Goal: Find specific page/section: Find specific page/section

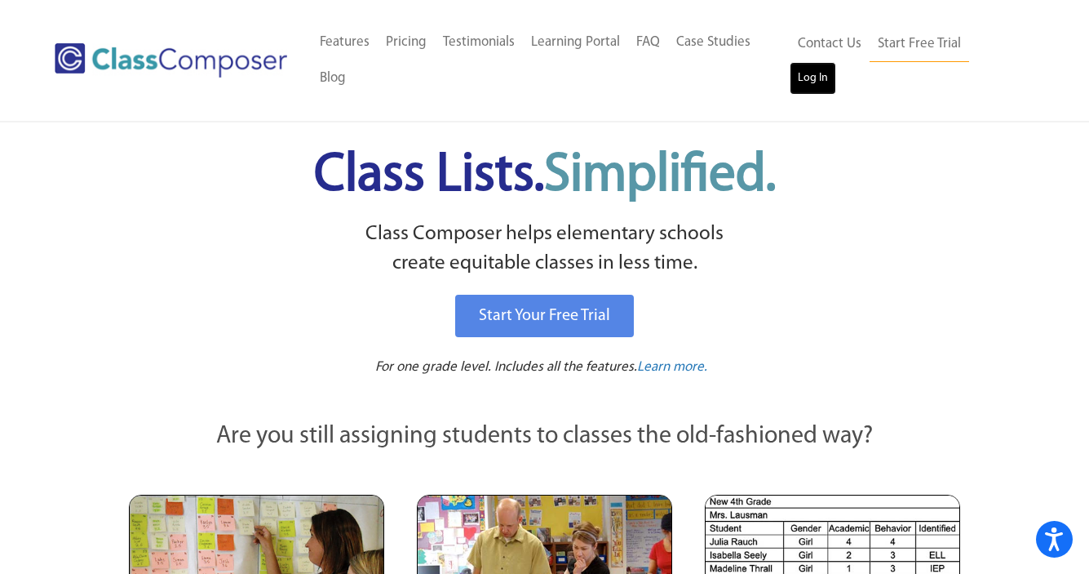
click at [836, 62] on link "Log In" at bounding box center [813, 78] width 47 height 33
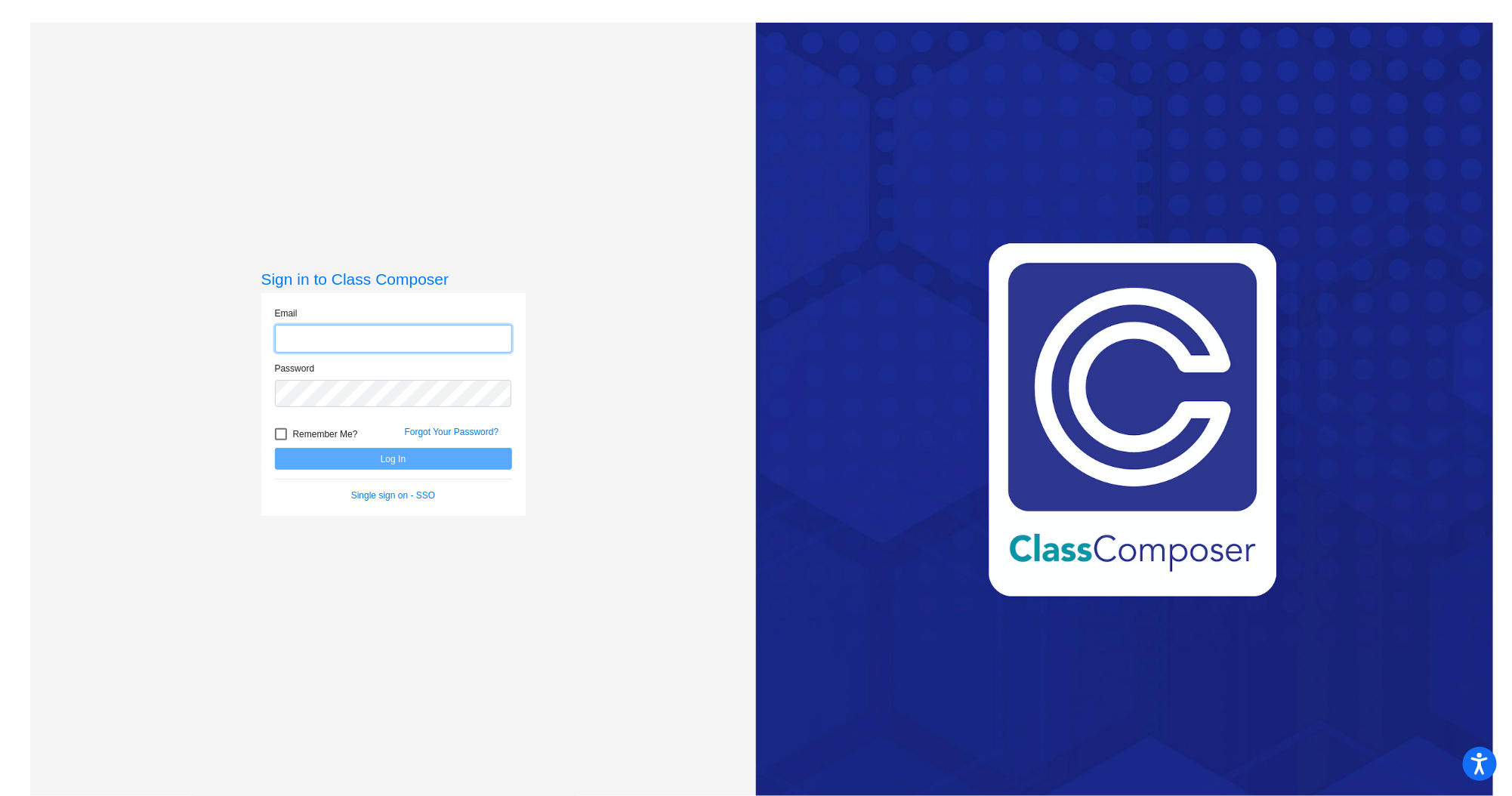
type input "[EMAIL_ADDRESS][DOMAIN_NAME]"
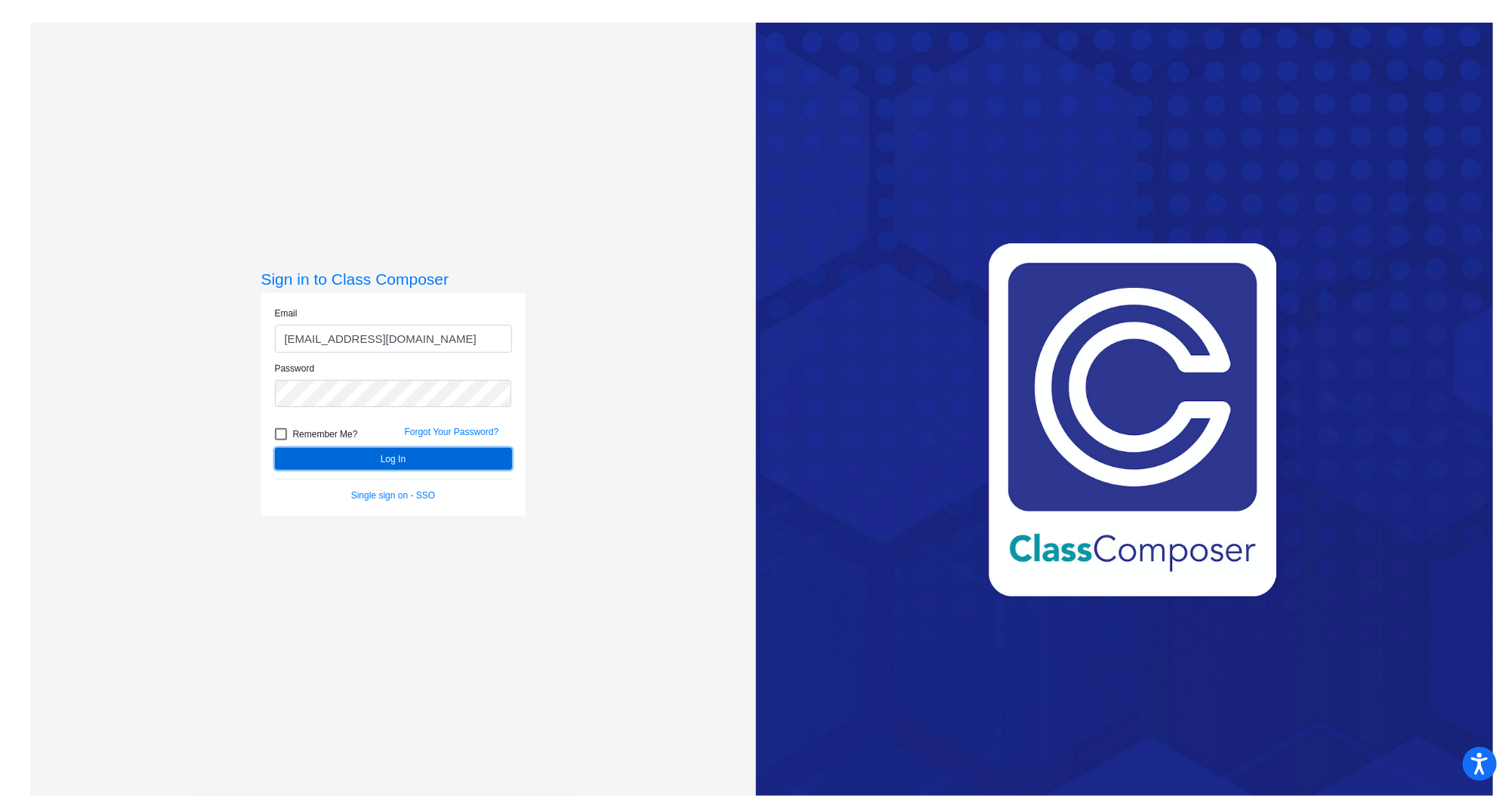
click at [443, 454] on button "Log In" at bounding box center [394, 459] width 237 height 22
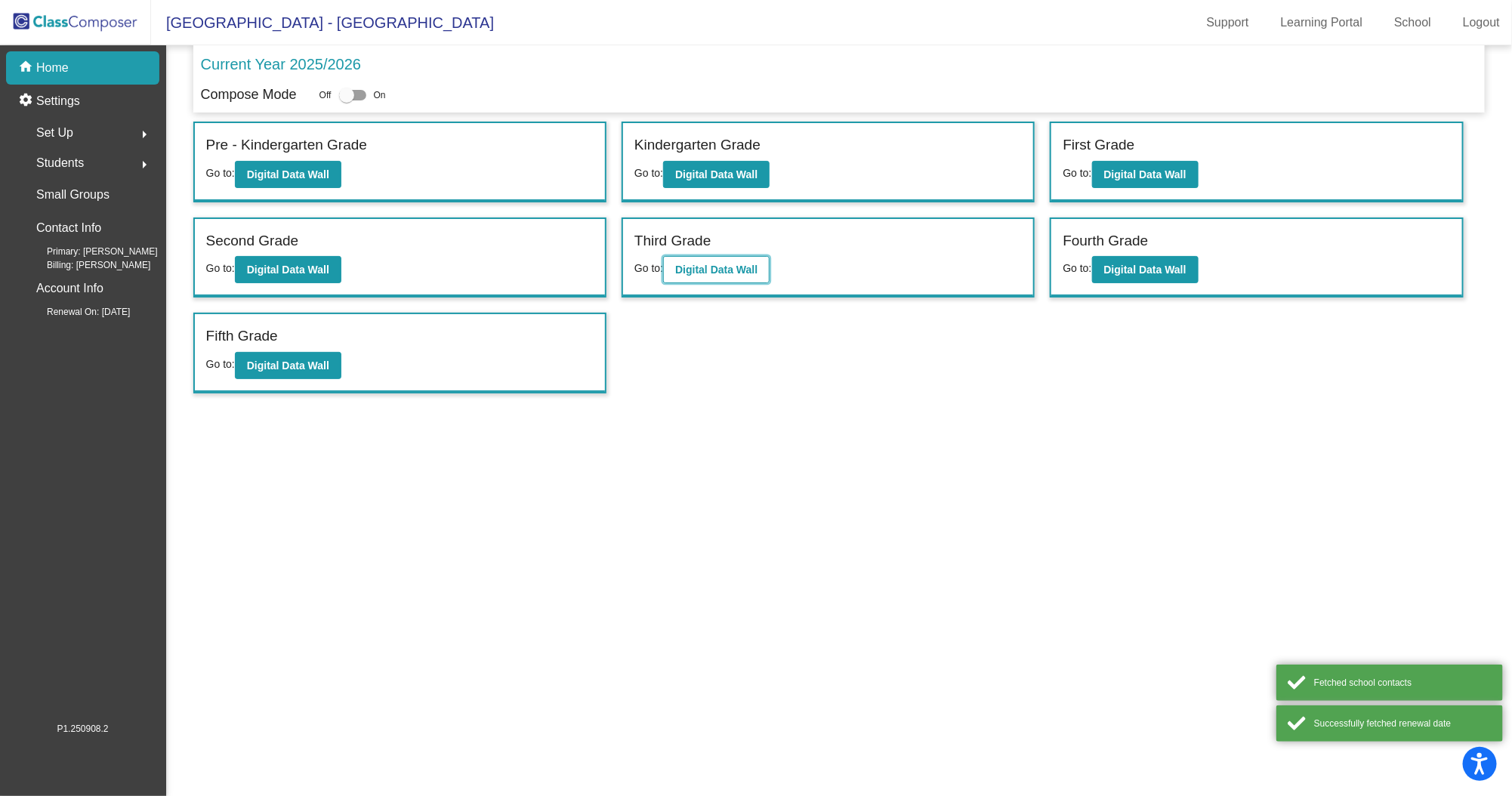
click at [722, 264] on b "Digital Data Wall" at bounding box center [716, 269] width 82 height 12
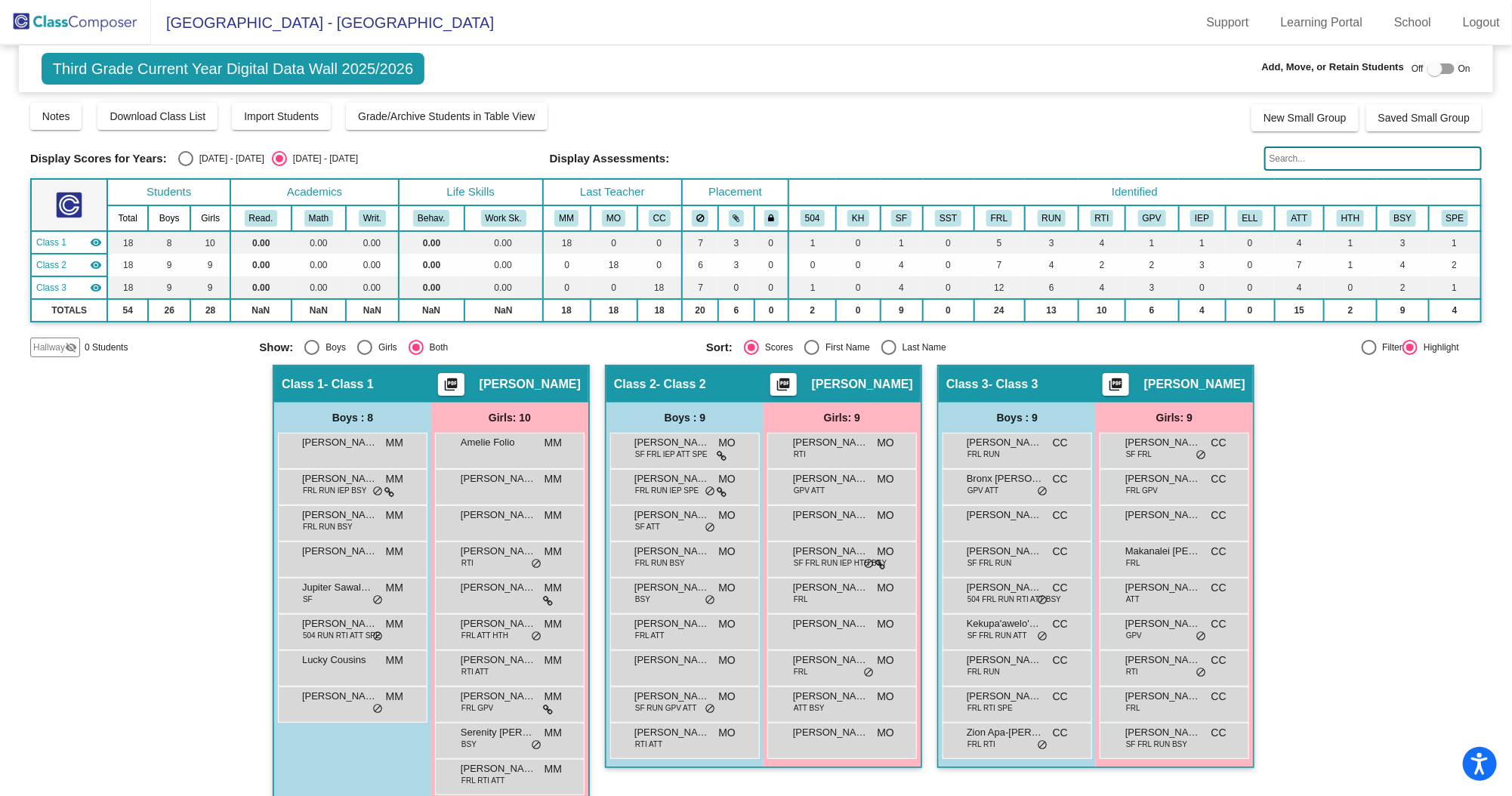
scroll to position [19, 0]
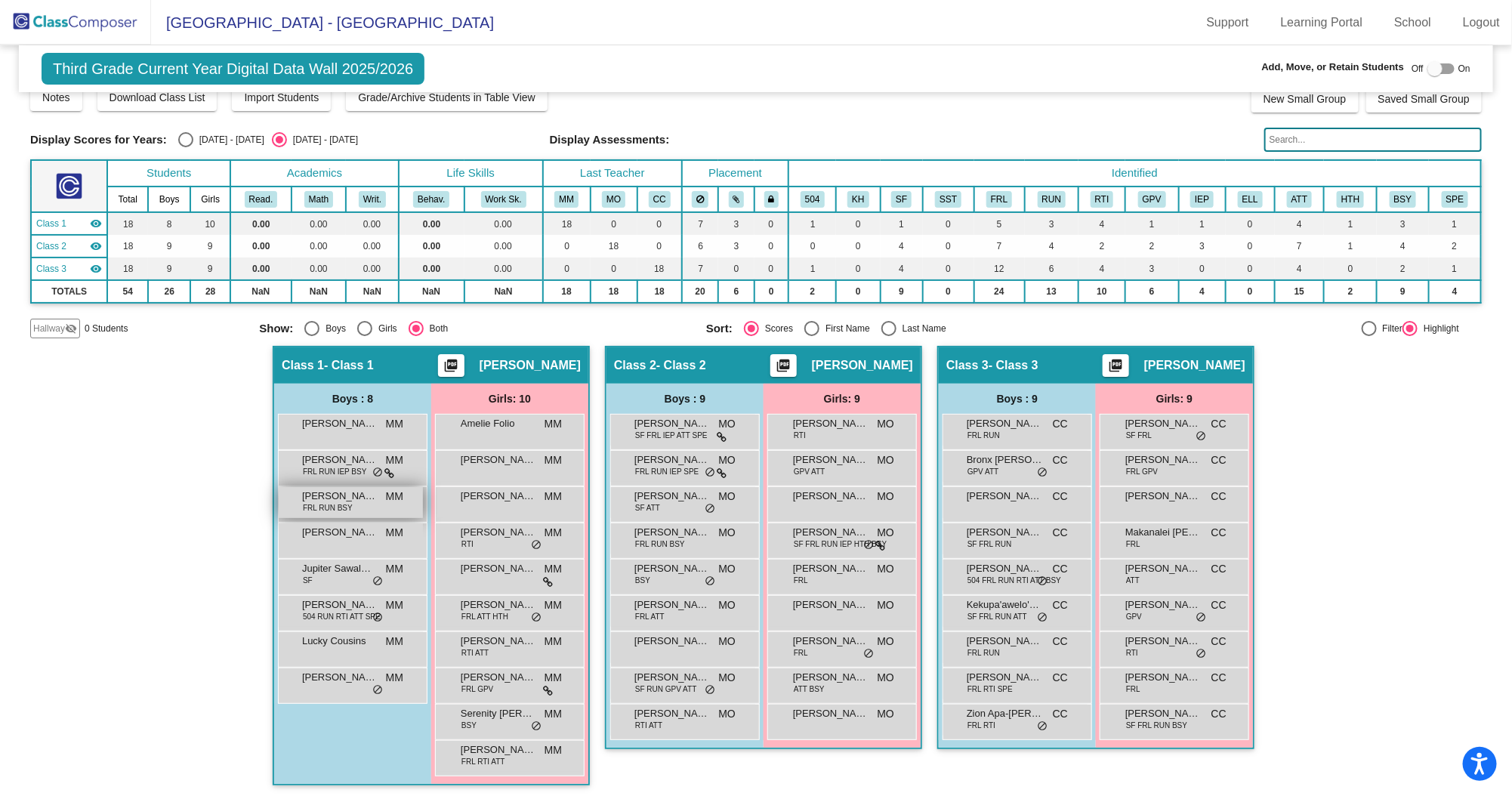
click at [367, 501] on div "[PERSON_NAME] FRL RUN BSY MM lock do_not_disturb_alt" at bounding box center [351, 502] width 144 height 31
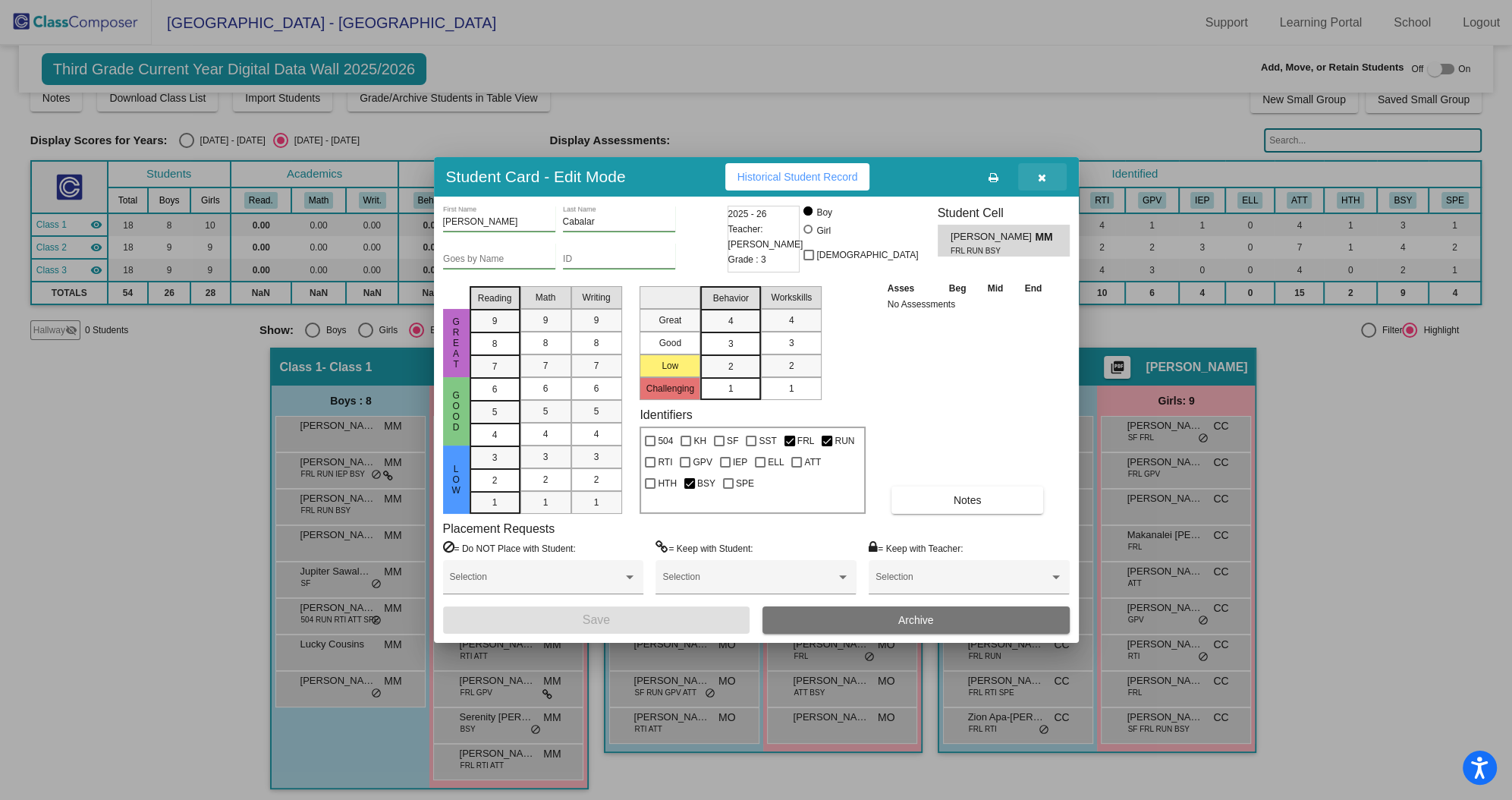
click at [1041, 180] on icon "button" at bounding box center [1041, 177] width 8 height 10
